Goal: Task Accomplishment & Management: Complete application form

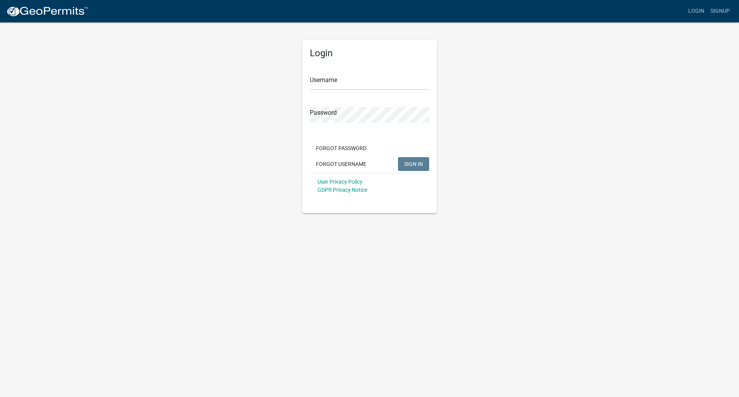
click at [348, 73] on div "Username" at bounding box center [369, 77] width 119 height 27
click at [340, 84] on input "Username" at bounding box center [369, 82] width 119 height 16
type input "TeslaEnergy2024"
click at [418, 163] on span "SIGN IN" at bounding box center [413, 164] width 19 height 6
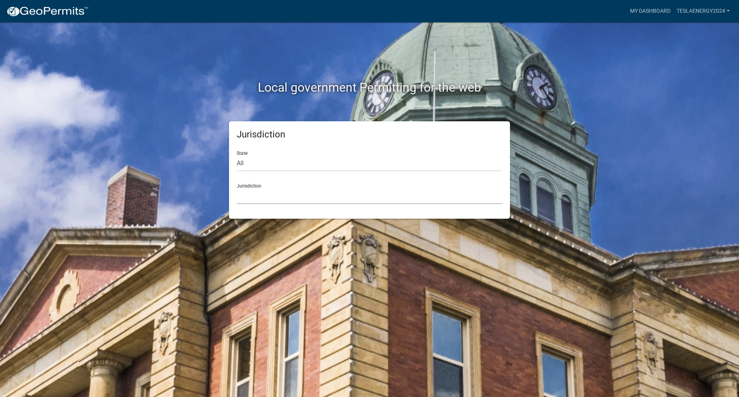
click at [256, 195] on select "Custer County, Colorado Carroll County, Georgia Cook County, Georgia Crawford C…" at bounding box center [370, 196] width 266 height 16
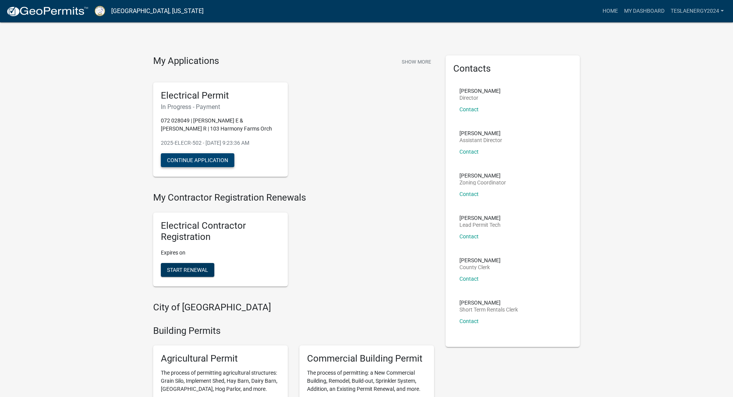
click at [214, 161] on button "Continue Application" at bounding box center [198, 160] width 74 height 14
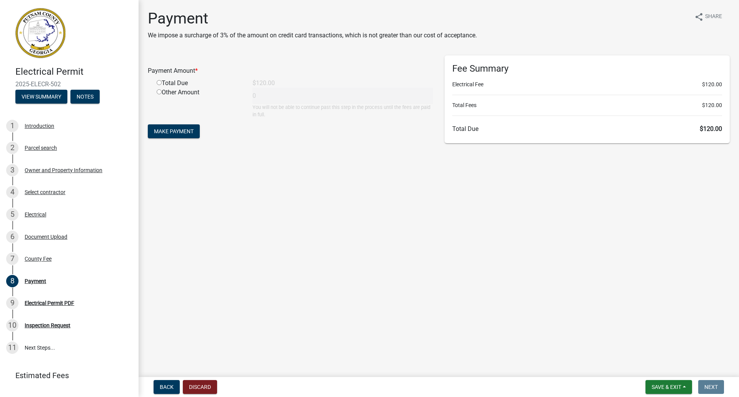
click at [158, 84] on input "radio" at bounding box center [159, 82] width 5 height 5
radio input "true"
type input "120"
click at [169, 132] on span "Make Payment" at bounding box center [174, 131] width 40 height 6
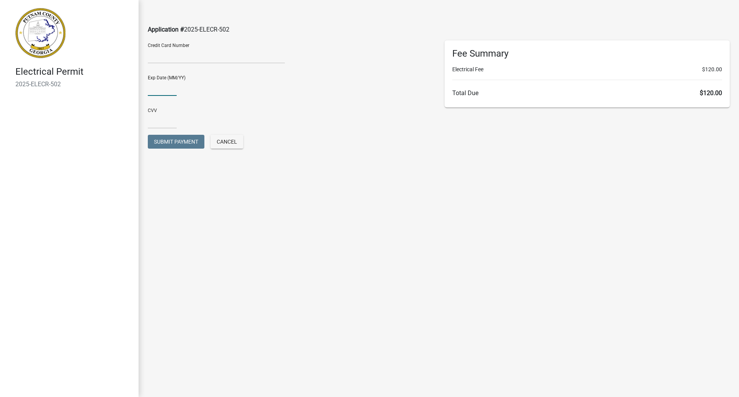
click at [171, 89] on input "text" at bounding box center [162, 88] width 29 height 16
type input "09/28"
click at [157, 119] on input "text" at bounding box center [162, 121] width 29 height 16
type input "549"
click at [161, 143] on span "Submit Payment" at bounding box center [176, 142] width 44 height 6
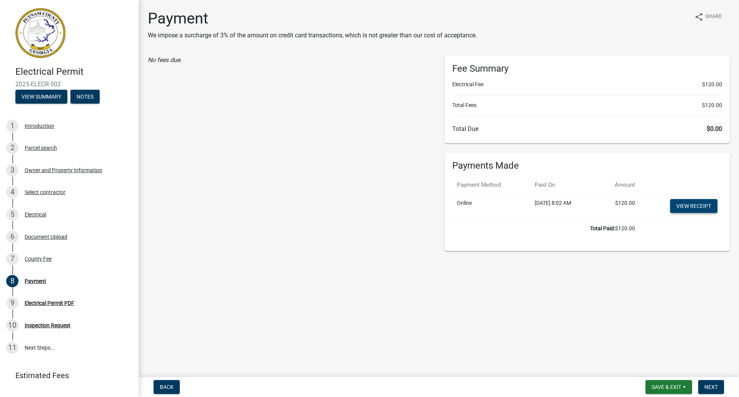
click at [692, 202] on link "View receipt" at bounding box center [693, 206] width 47 height 14
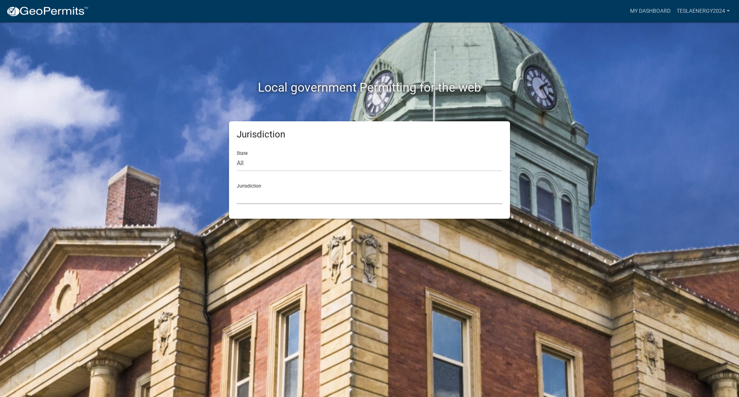
click at [274, 195] on select "Custer County, Colorado Carroll County, Georgia Cook County, Georgia Crawford C…" at bounding box center [370, 196] width 266 height 16
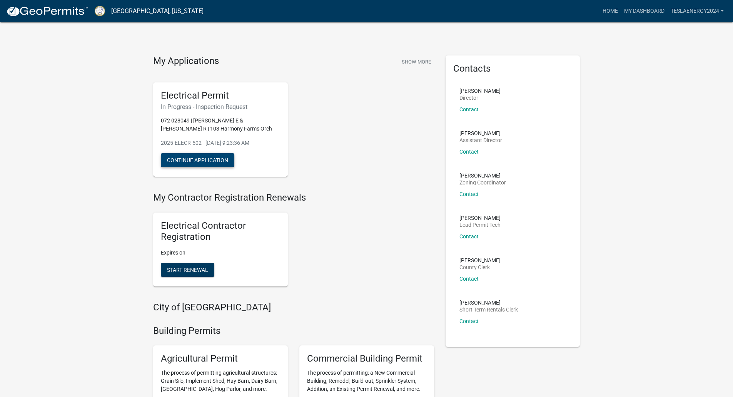
click at [210, 159] on button "Continue Application" at bounding box center [198, 160] width 74 height 14
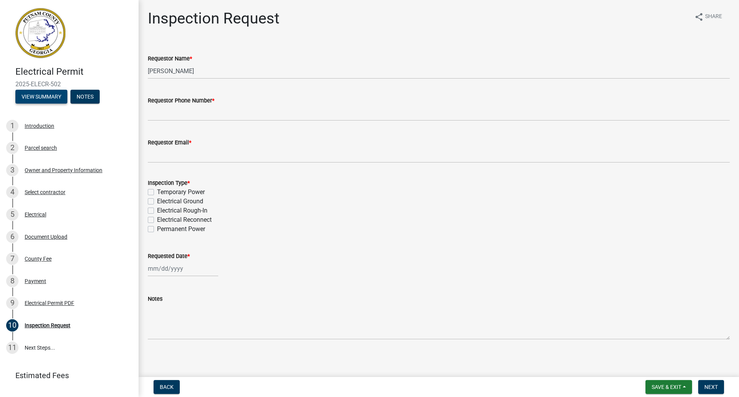
click at [37, 100] on button "View Summary" at bounding box center [41, 97] width 52 height 14
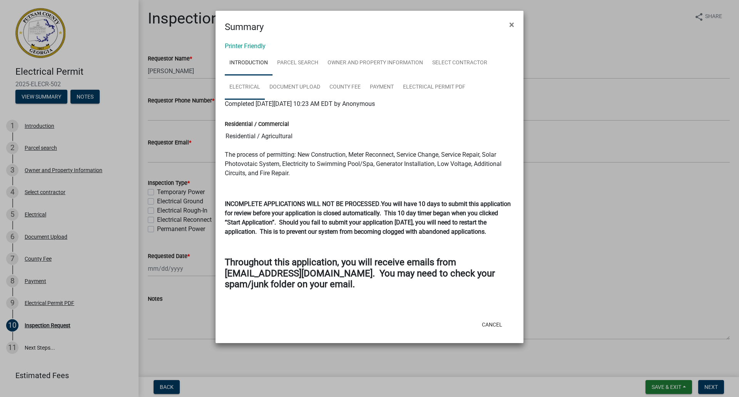
click at [247, 91] on link "Electrical" at bounding box center [245, 87] width 40 height 25
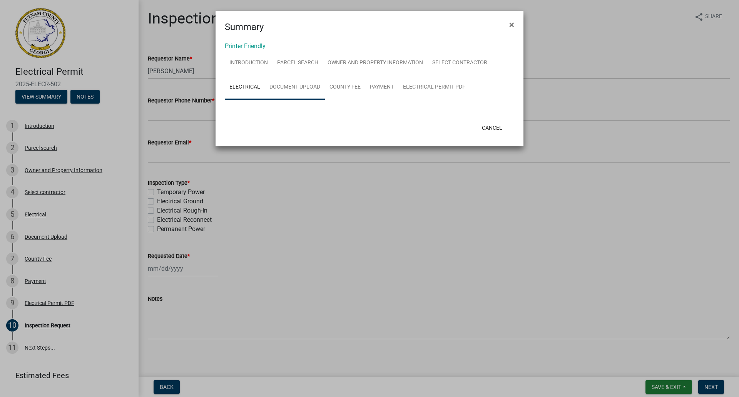
click at [294, 89] on link "Document Upload" at bounding box center [295, 87] width 60 height 25
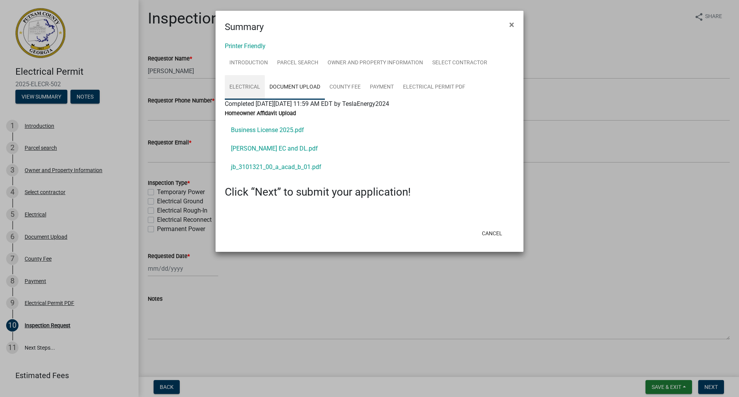
click at [242, 88] on link "Electrical" at bounding box center [245, 87] width 40 height 25
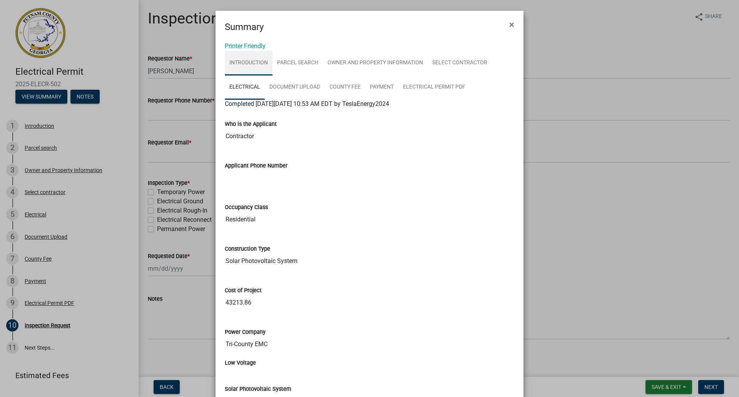
click at [252, 67] on link "Introduction" at bounding box center [249, 63] width 48 height 25
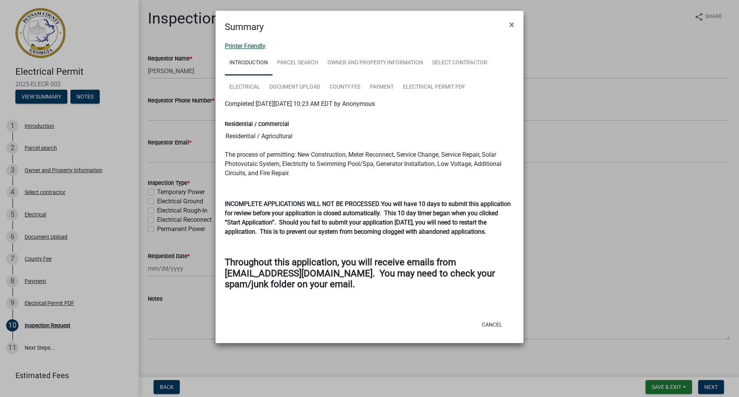
click at [250, 47] on link "Printer Friendly" at bounding box center [245, 45] width 41 height 7
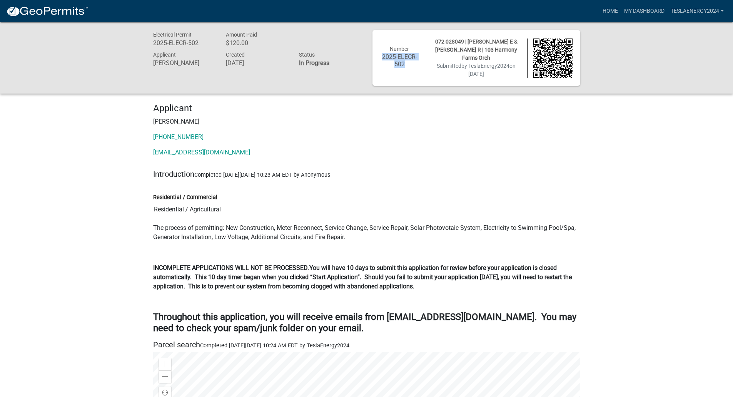
drag, startPoint x: 408, startPoint y: 64, endPoint x: 380, endPoint y: 54, distance: 29.9
click at [380, 54] on div "Number 2025-ELECR-502" at bounding box center [400, 58] width 51 height 26
copy h6 "2025-ELECR-502"
